Goal: Ask a question

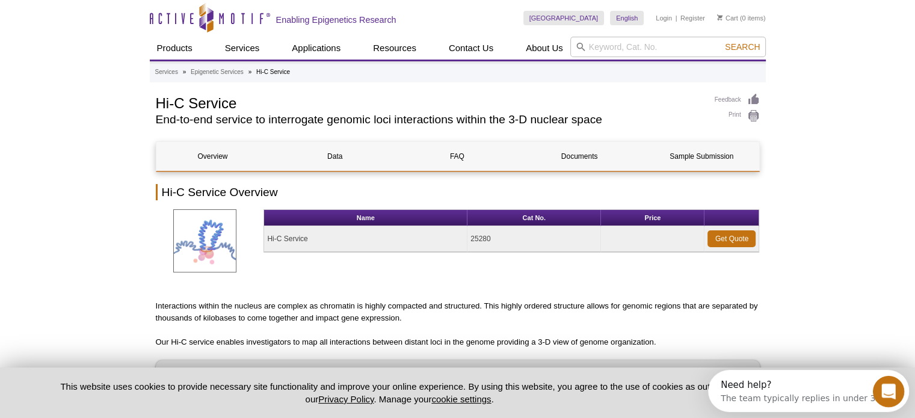
click at [884, 390] on icon "Open Intercom Messenger" at bounding box center [887, 390] width 20 height 20
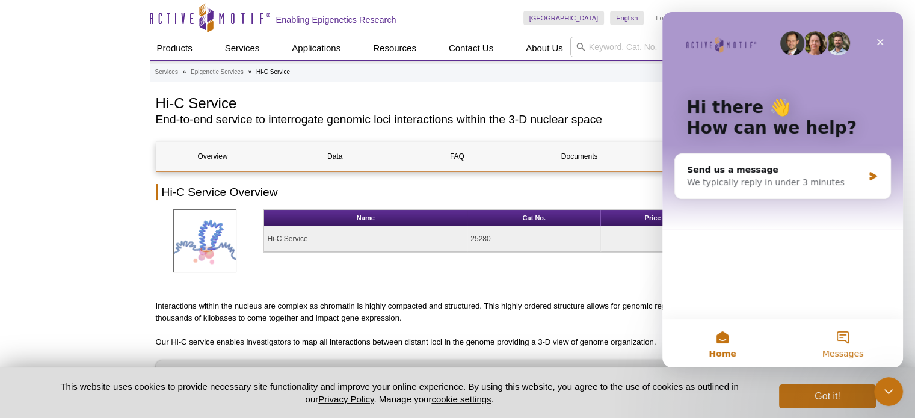
click at [847, 351] on span "Messages" at bounding box center [842, 353] width 41 height 8
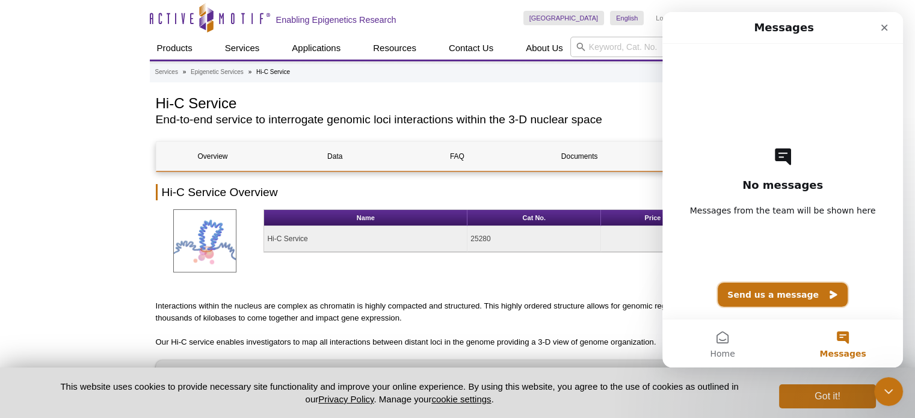
click at [790, 295] on button "Send us a message" at bounding box center [783, 295] width 130 height 24
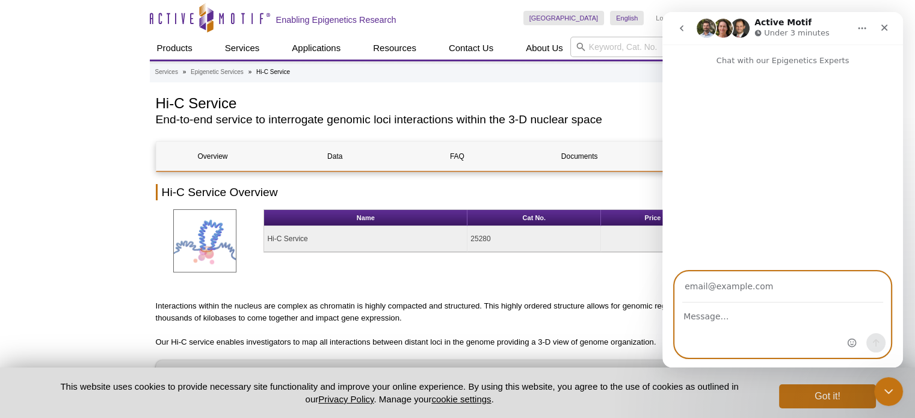
click at [779, 312] on textarea "Message…" at bounding box center [782, 313] width 215 height 20
click at [790, 326] on textarea "Hi, I'm reaching out to inquire the price for Hi-C service" at bounding box center [782, 319] width 215 height 32
type textarea "Hi, I'm reaching out to inquire the price for Hi-C service"
click at [754, 335] on textarea "Hi, I'm reaching out to inquire the price for Hi-C service" at bounding box center [782, 319] width 215 height 32
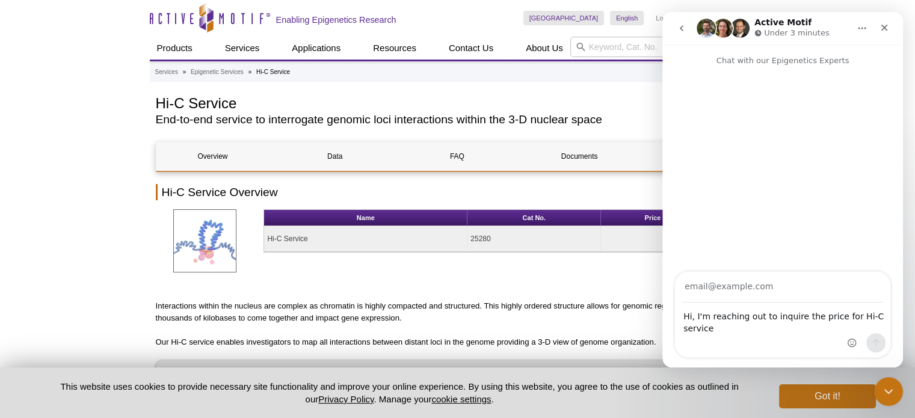
click at [793, 25] on h1 "Active Motif" at bounding box center [782, 22] width 57 height 9
click at [860, 28] on icon "Home" at bounding box center [862, 28] width 10 height 10
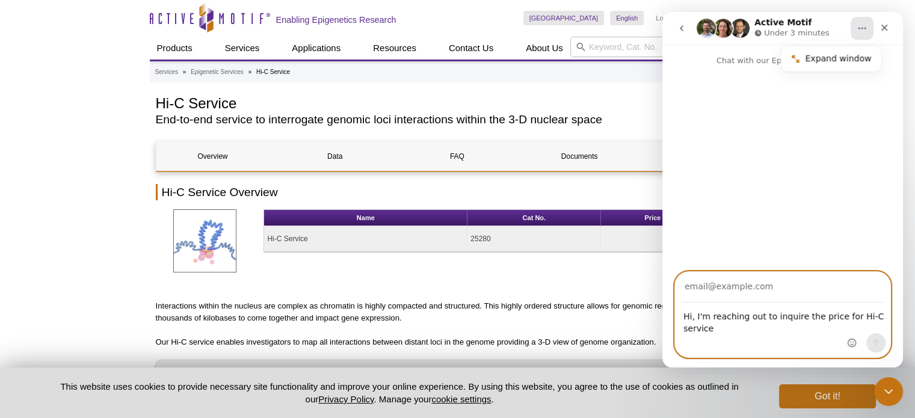
click at [737, 331] on textarea "Hi, I'm reaching out to inquire the price for Hi-C service" at bounding box center [782, 319] width 215 height 32
click at [743, 290] on input "Your email" at bounding box center [782, 287] width 201 height 31
click at [746, 328] on textarea "Hi, I'm reaching out to inquire the price for Hi-C service" at bounding box center [782, 319] width 215 height 32
click at [754, 281] on input "Your email" at bounding box center [782, 287] width 201 height 31
type input "[EMAIL_ADDRESS][DOMAIN_NAME]"
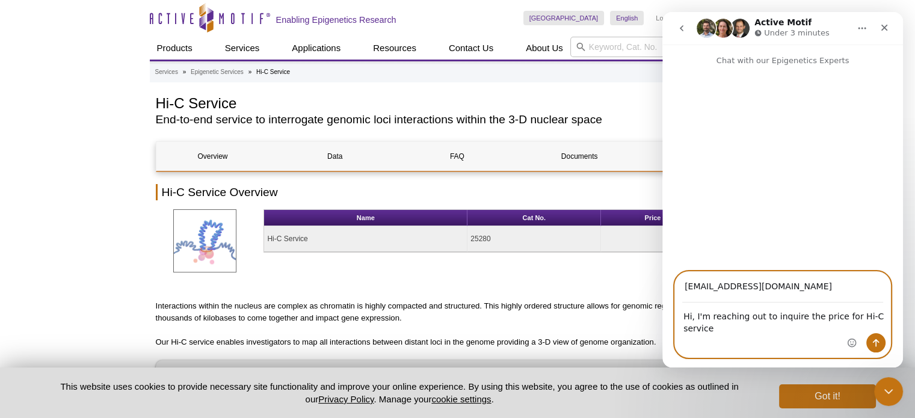
click at [755, 333] on textarea "Hi, I'm reaching out to inquire the price for Hi-C service" at bounding box center [782, 319] width 215 height 32
click at [880, 343] on icon "Send a message…" at bounding box center [876, 343] width 10 height 10
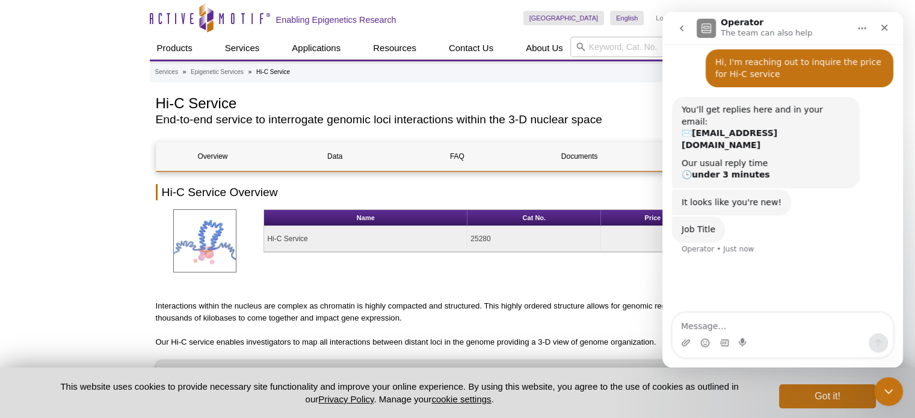
scroll to position [35, 0]
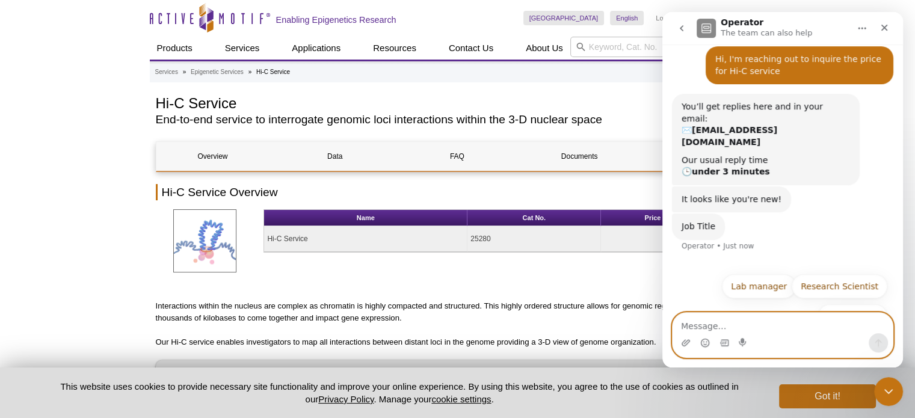
click at [805, 331] on textarea "Message…" at bounding box center [782, 323] width 220 height 20
type textarea "Postdoc"
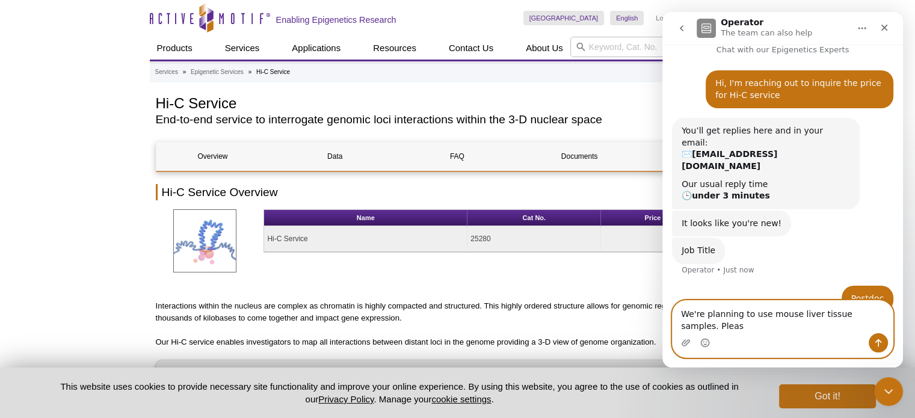
scroll to position [0, 0]
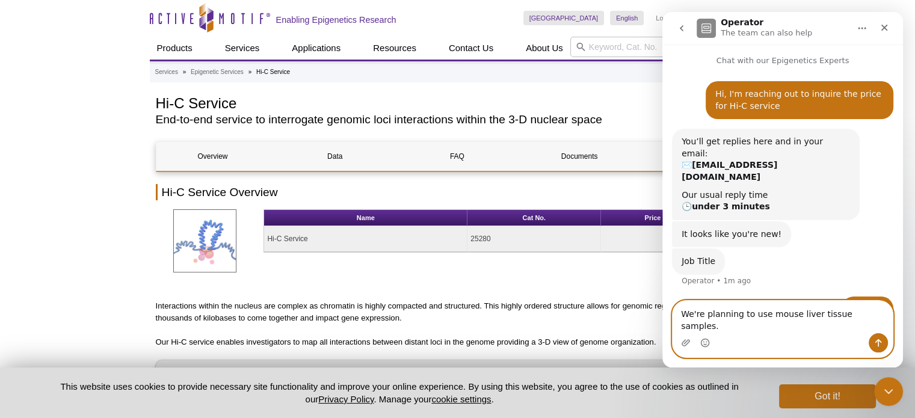
type textarea "We're planning to use mouse liver tissue samples."
click at [883, 341] on button "Send a message…" at bounding box center [877, 342] width 19 height 19
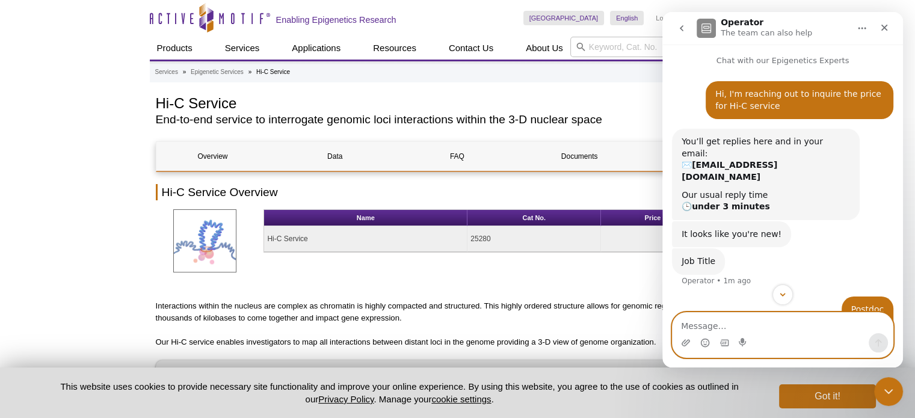
scroll to position [38, 0]
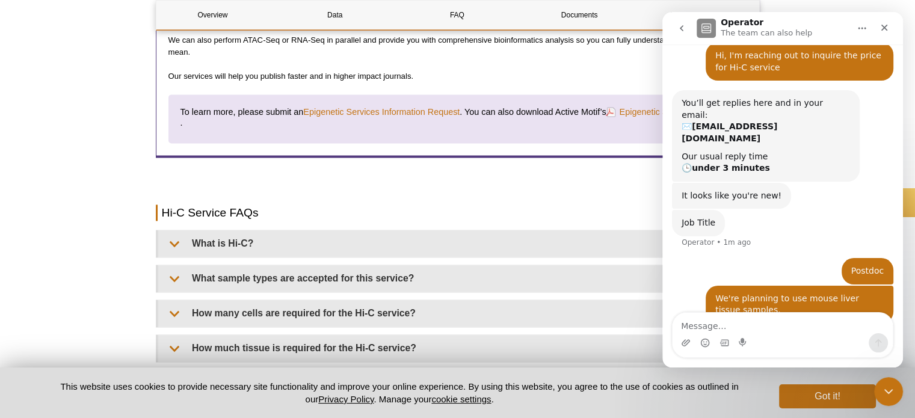
scroll to position [1864, 0]
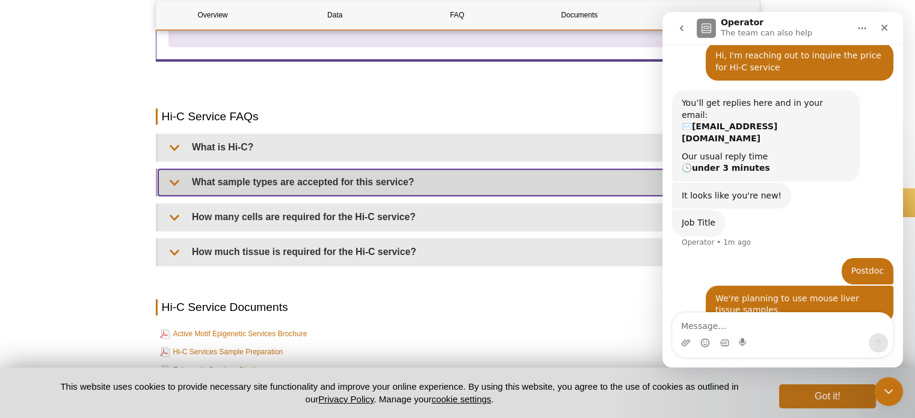
click at [373, 174] on summary "What sample types are accepted for this service?" at bounding box center [458, 182] width 601 height 26
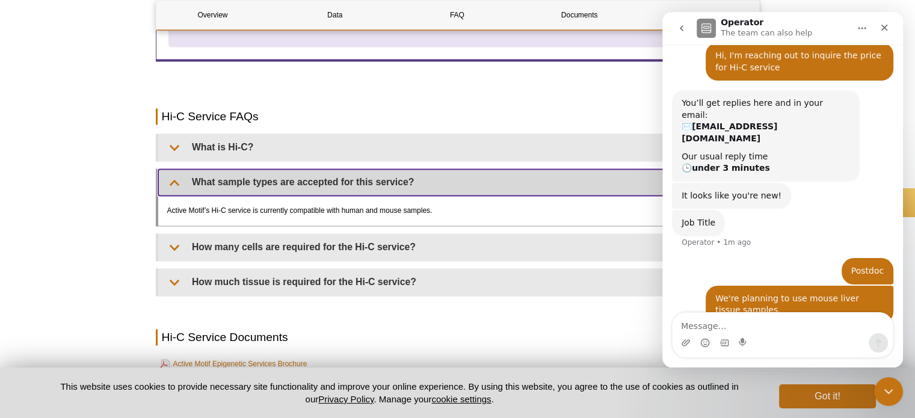
click at [373, 174] on summary "What sample types are accepted for this service?" at bounding box center [458, 182] width 601 height 26
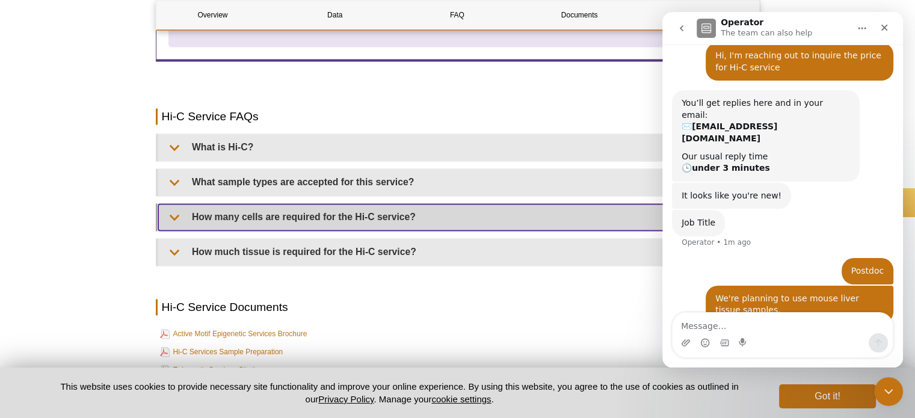
click at [372, 206] on summary "How many cells are required for the Hi-C service?" at bounding box center [458, 217] width 601 height 26
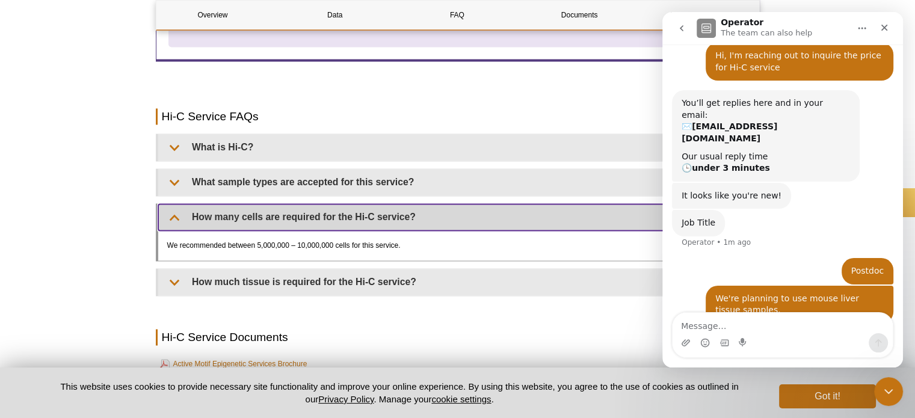
click at [372, 206] on summary "How many cells are required for the Hi-C service?" at bounding box center [458, 217] width 601 height 26
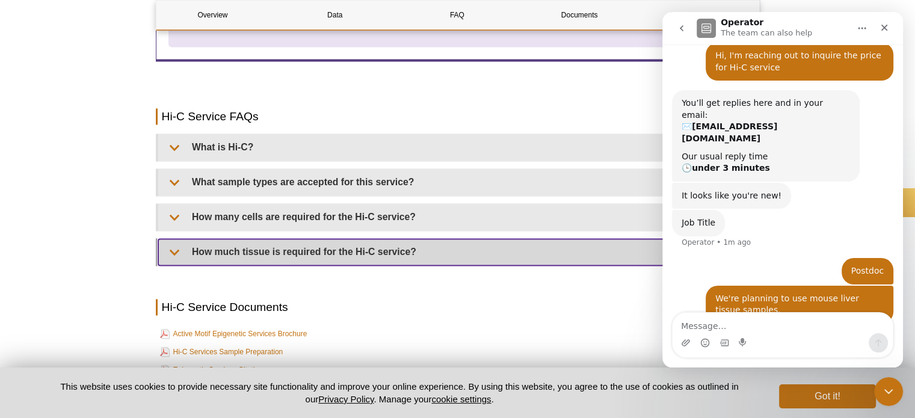
click at [376, 246] on summary "How much tissue is required for the Hi-C service?" at bounding box center [458, 252] width 601 height 26
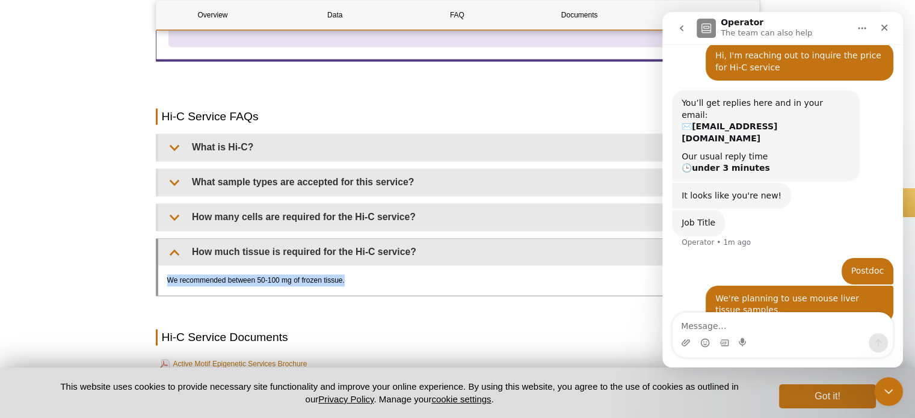
drag, startPoint x: 358, startPoint y: 278, endPoint x: 168, endPoint y: 275, distance: 190.1
click at [168, 275] on div "We recommended between 50-100 mg of frozen tissue." at bounding box center [458, 280] width 601 height 30
click at [372, 329] on h2 "Hi-C Service Documents" at bounding box center [458, 337] width 604 height 16
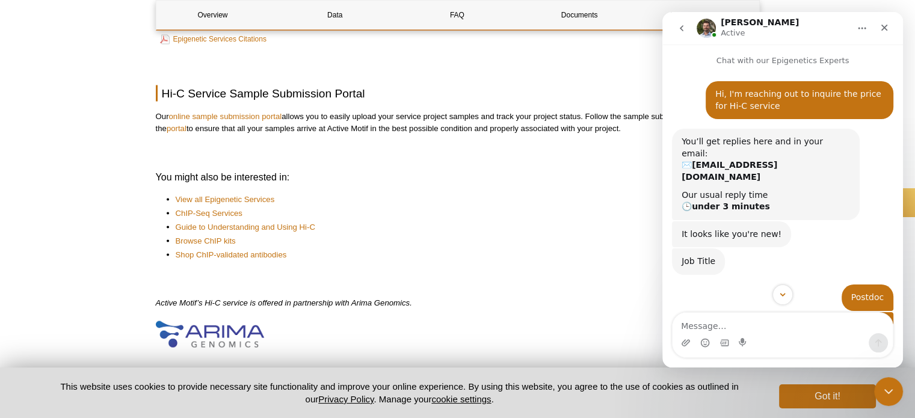
scroll to position [137, 0]
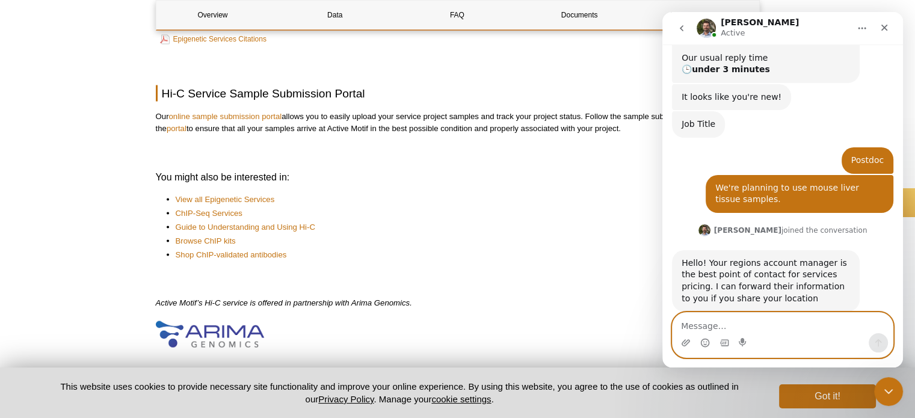
click at [770, 330] on textarea "Message…" at bounding box center [782, 323] width 220 height 20
type textarea "Manhasset, [GEOGRAPHIC_DATA]"
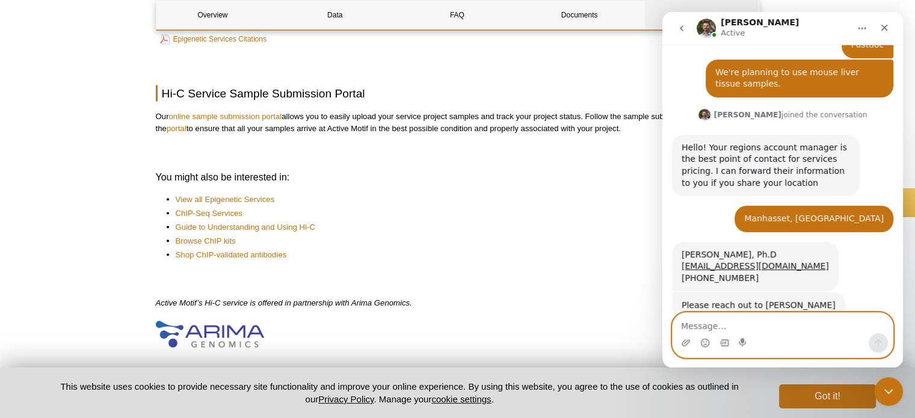
scroll to position [260, 0]
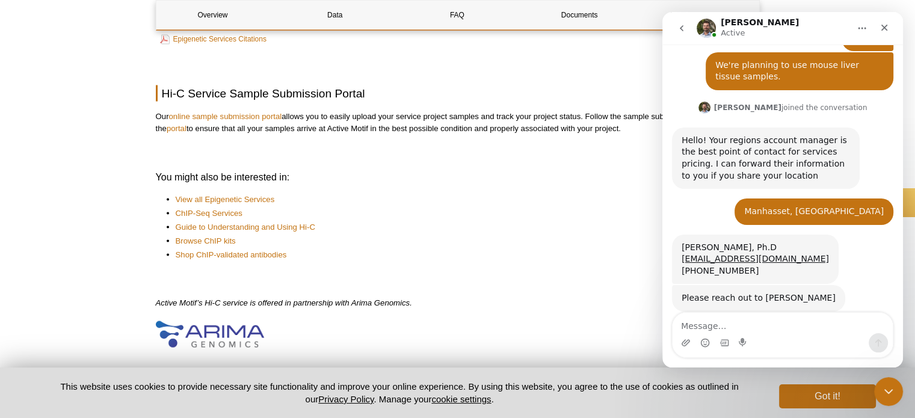
click at [763, 339] on div "Intercom messenger" at bounding box center [782, 342] width 220 height 19
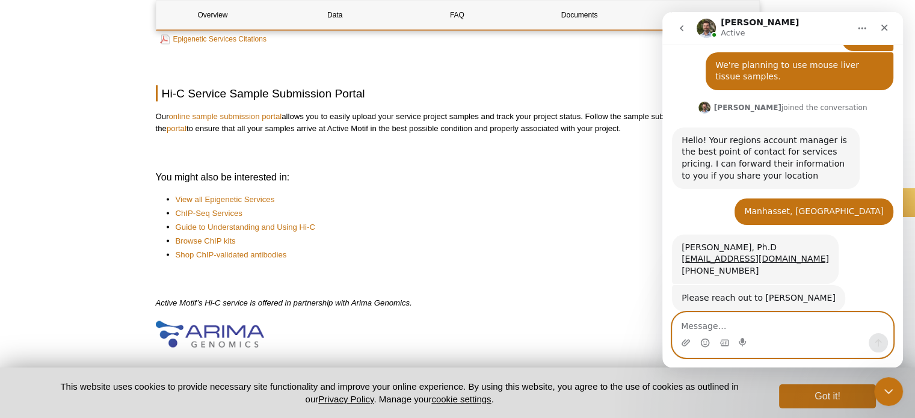
click at [766, 327] on textarea "Message…" at bounding box center [782, 323] width 220 height 20
type textarea "Thanks"
click at [876, 340] on icon "Send a message…" at bounding box center [878, 343] width 10 height 10
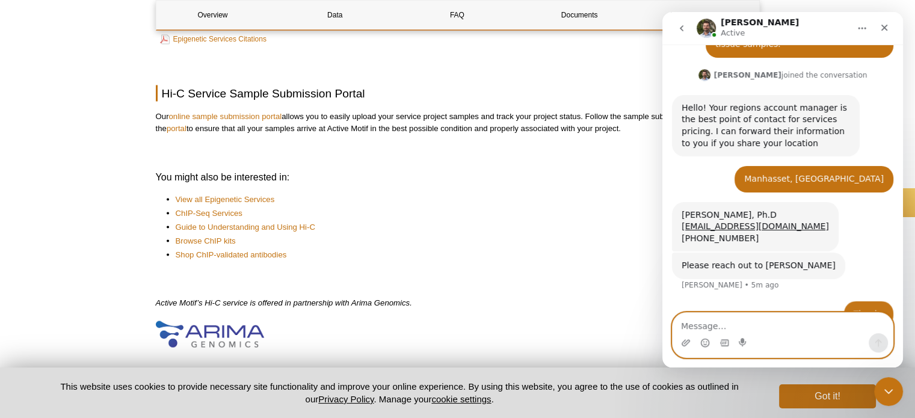
scroll to position [296, 0]
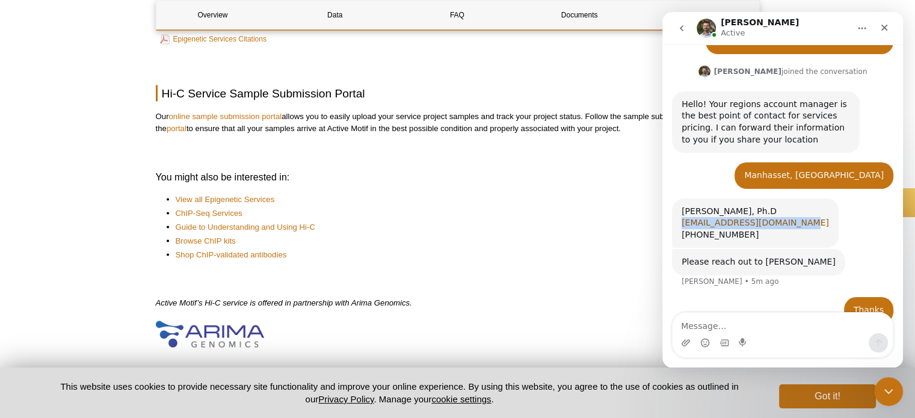
drag, startPoint x: 788, startPoint y: 197, endPoint x: 683, endPoint y: 200, distance: 105.9
click at [683, 200] on div "[PERSON_NAME], Ph.D [EMAIL_ADDRESS][DOMAIN_NAME] [PHONE_NUMBER] [PERSON_NAME] •…" at bounding box center [755, 223] width 167 height 50
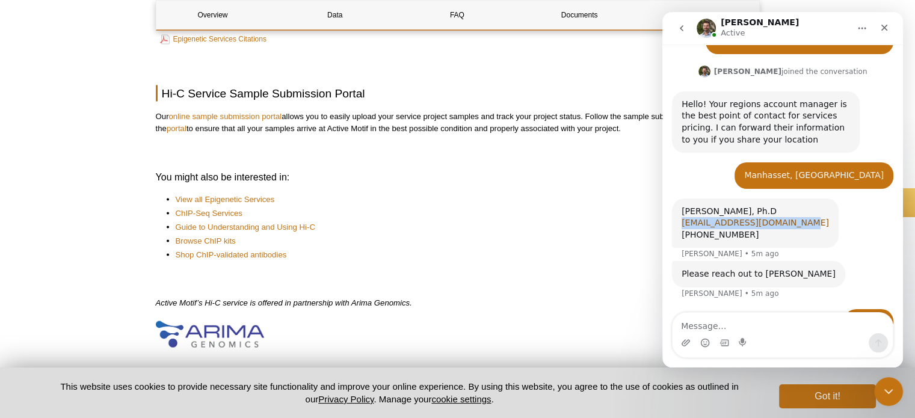
scroll to position [308, 0]
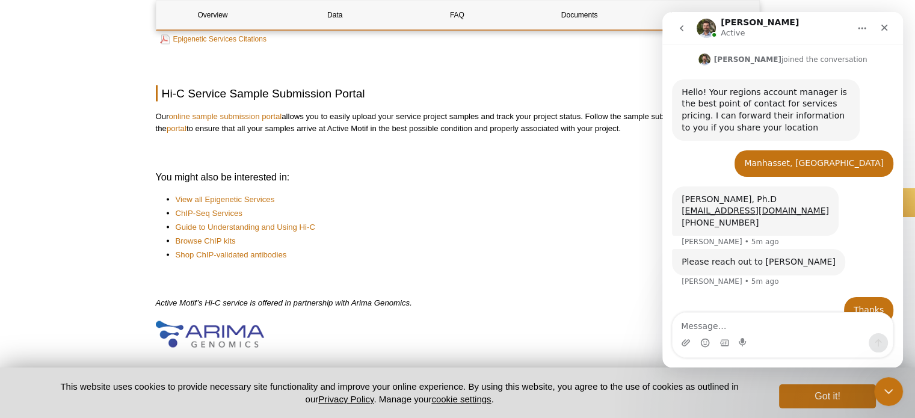
drag, startPoint x: 690, startPoint y: 200, endPoint x: 683, endPoint y: 134, distance: 66.5
click at [683, 150] on div "Manhasset, [GEOGRAPHIC_DATA] • 6m ago" at bounding box center [782, 168] width 221 height 36
drag, startPoint x: 787, startPoint y: 188, endPoint x: 685, endPoint y: 188, distance: 101.6
click at [680, 188] on div "[PERSON_NAME], Ph.D [EMAIL_ADDRESS][DOMAIN_NAME] [PHONE_NUMBER] [PERSON_NAME] •…" at bounding box center [755, 211] width 167 height 50
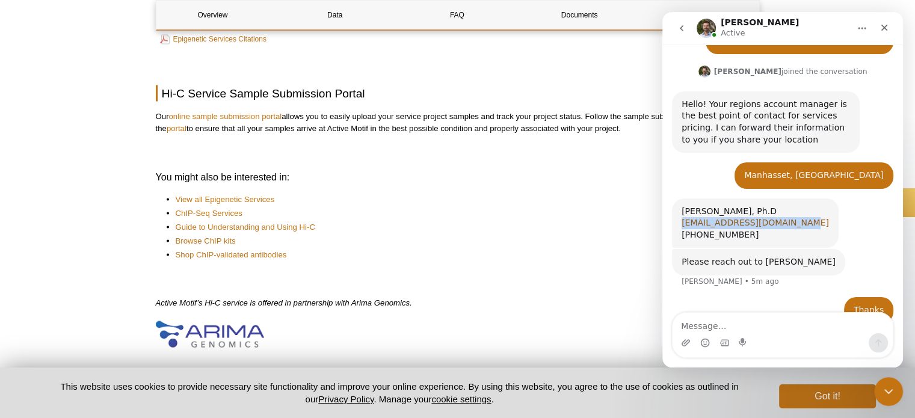
scroll to position [296, 0]
copy link "[EMAIL_ADDRESS][DOMAIN_NAME]"
drag, startPoint x: 755, startPoint y: 238, endPoint x: 773, endPoint y: 239, distance: 18.7
click at [773, 256] on div "Please reach out to [PERSON_NAME]" at bounding box center [758, 262] width 154 height 12
copy div "[PERSON_NAME]"
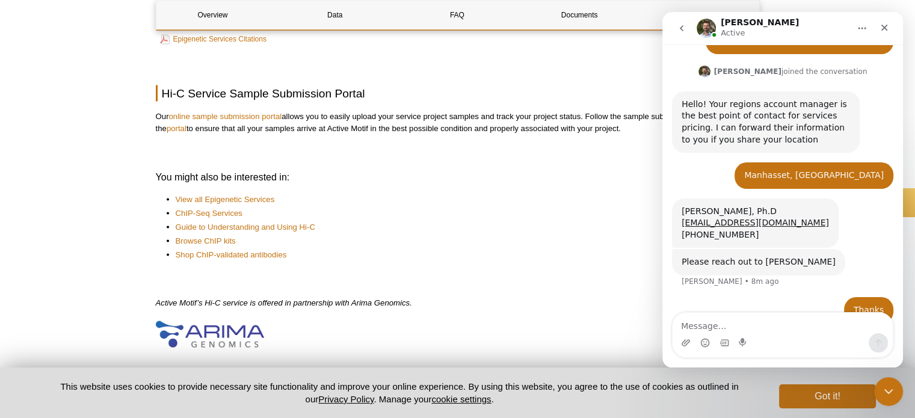
click at [825, 249] on div "Please reach out to [PERSON_NAME] [PERSON_NAME] • 8m ago" at bounding box center [782, 273] width 221 height 48
